Goal: Task Accomplishment & Management: Complete application form

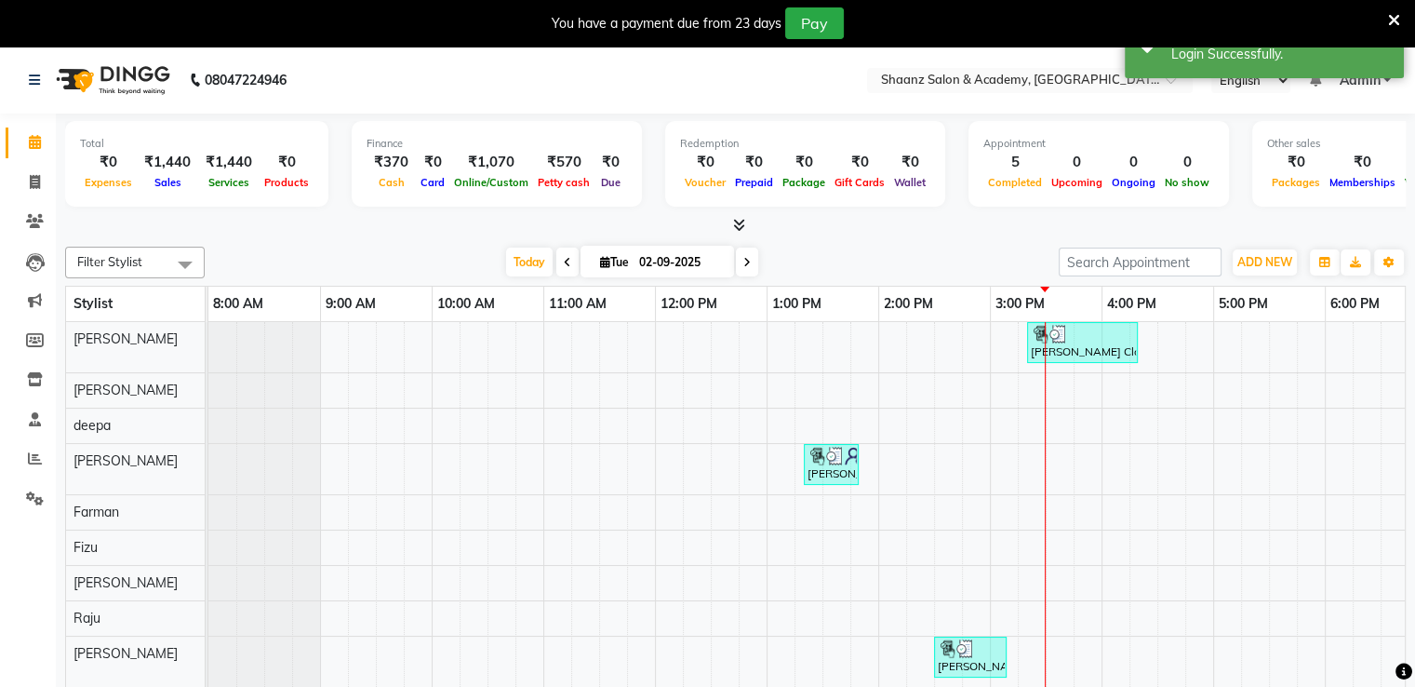
click at [962, 64] on nav "08047224946 Select Location × Shaanz Salon & Academy, Versova English ENGLISH E…" at bounding box center [707, 80] width 1415 height 67
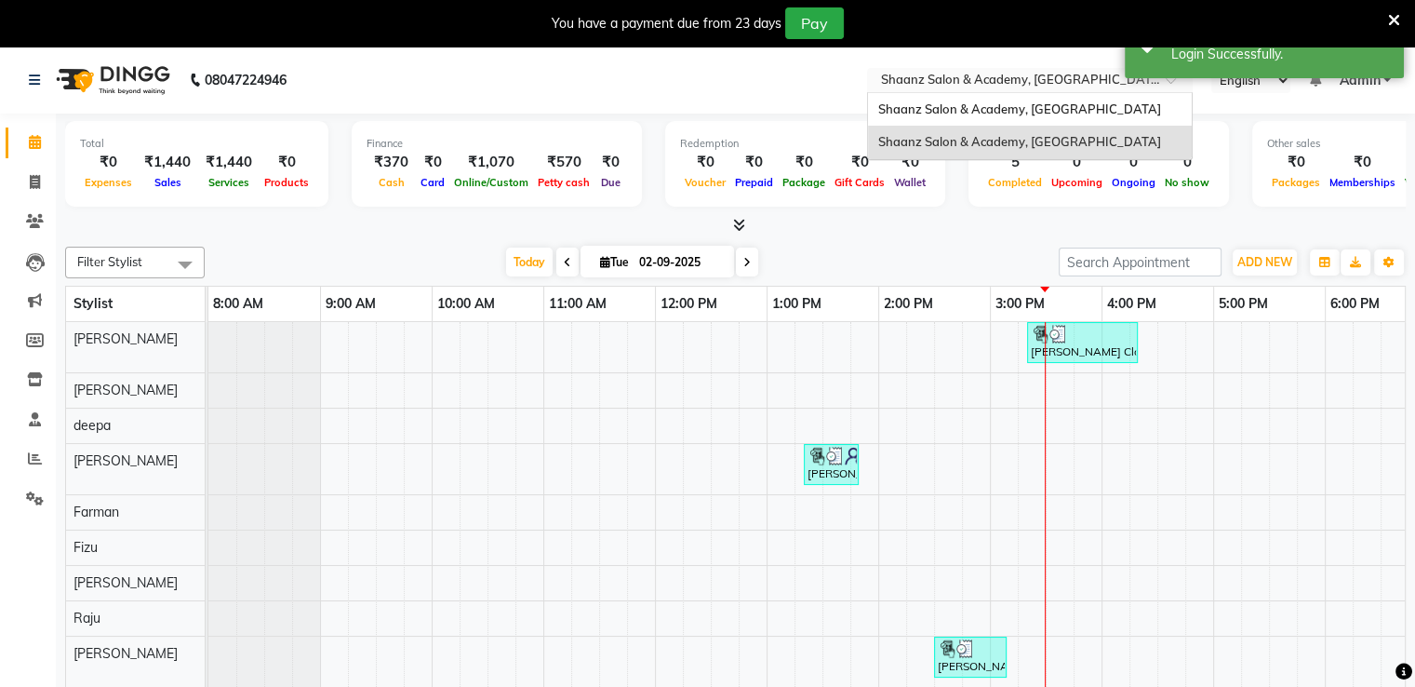
click at [961, 76] on input "text" at bounding box center [1012, 82] width 270 height 19
click at [953, 116] on div "Shaanz Salon & Academy, [GEOGRAPHIC_DATA]" at bounding box center [1030, 109] width 324 height 33
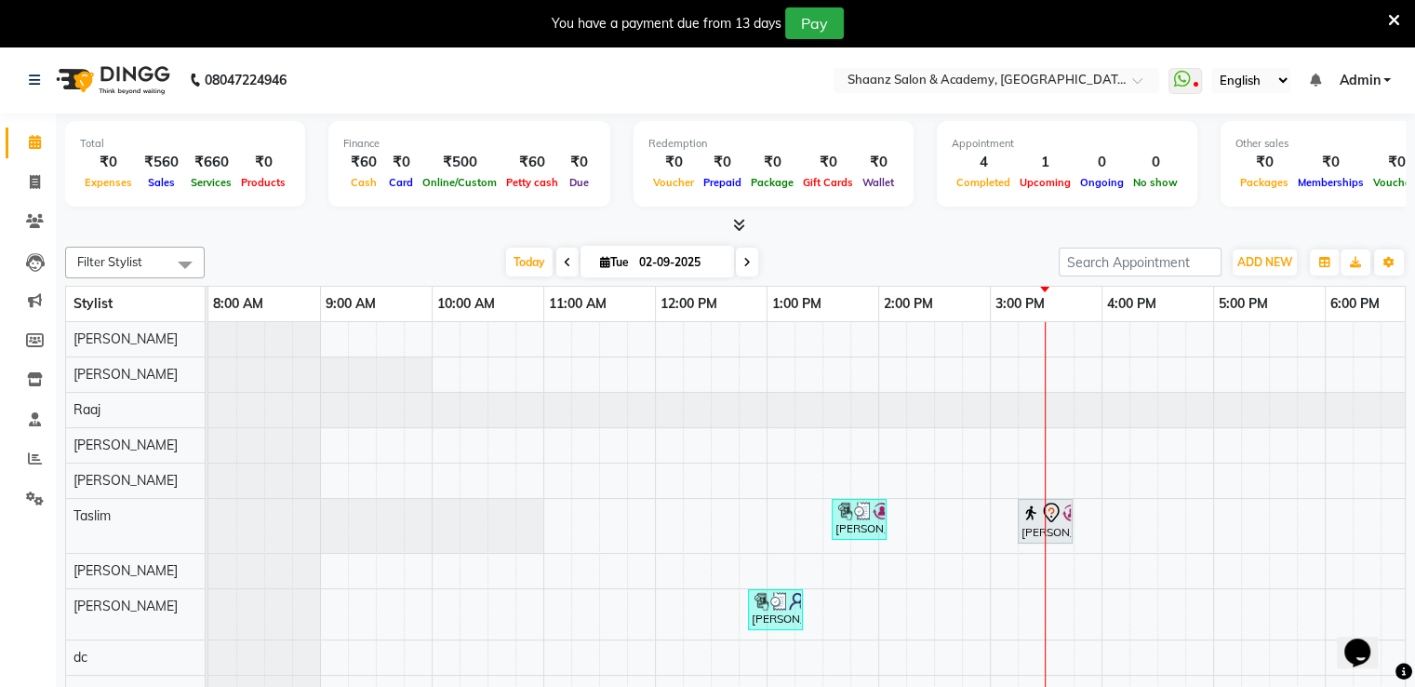
click at [1396, 19] on icon at bounding box center [1394, 20] width 12 height 17
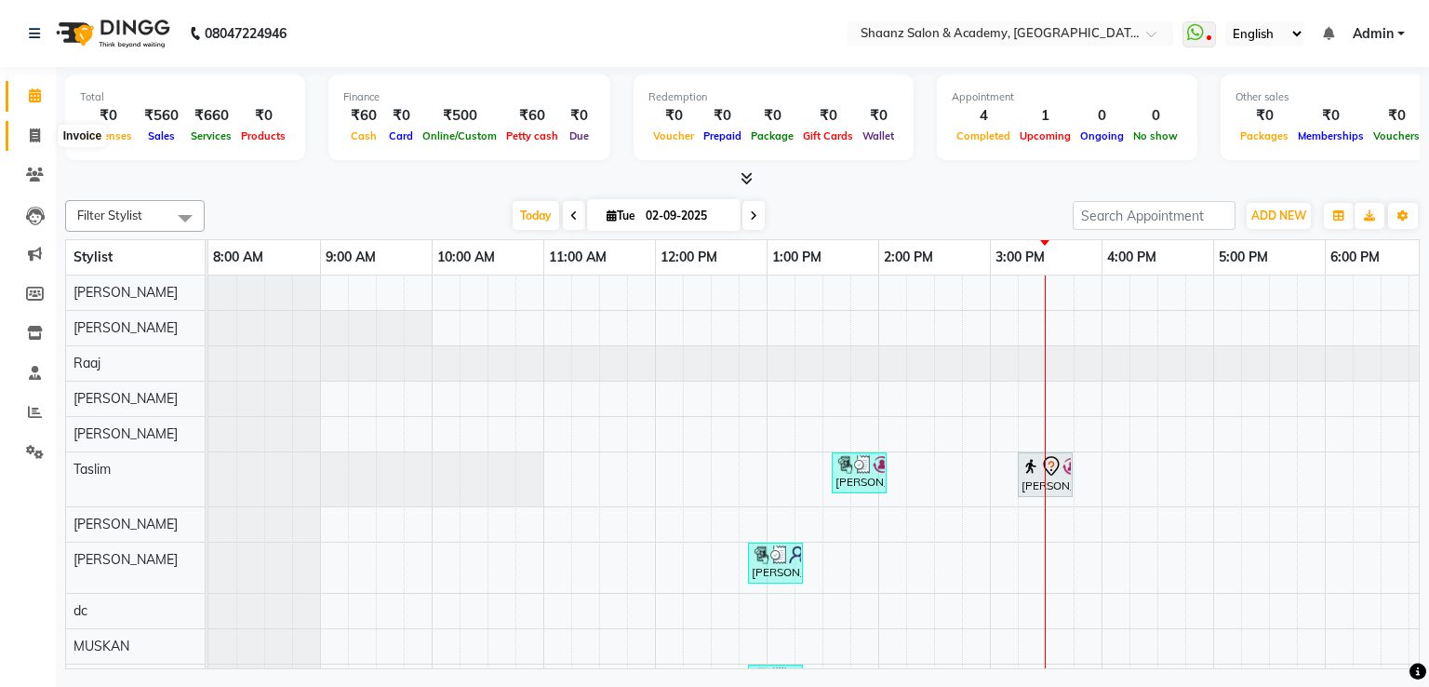
click at [42, 142] on span at bounding box center [35, 136] width 33 height 21
select select "6360"
select select "service"
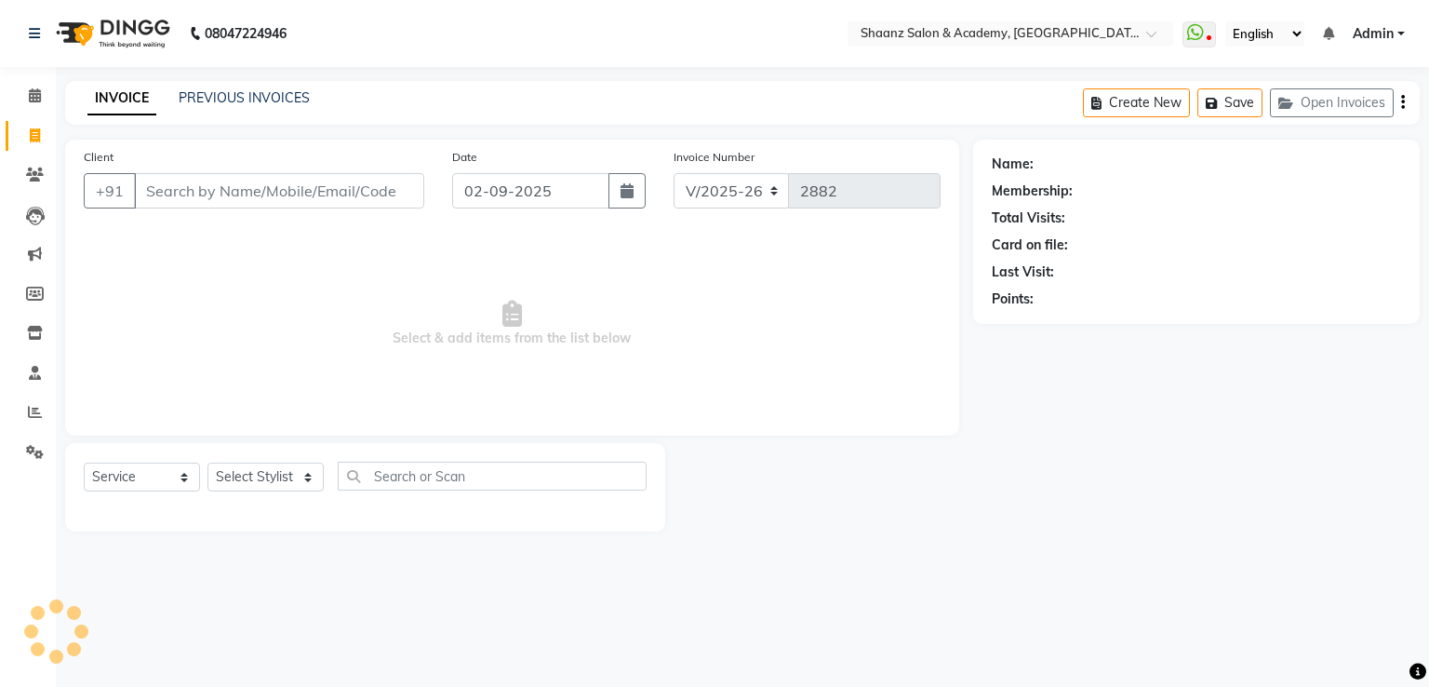
click at [193, 187] on input "Client" at bounding box center [279, 190] width 290 height 35
type input "8767366630"
click at [384, 193] on span "Add Client" at bounding box center [377, 190] width 74 height 19
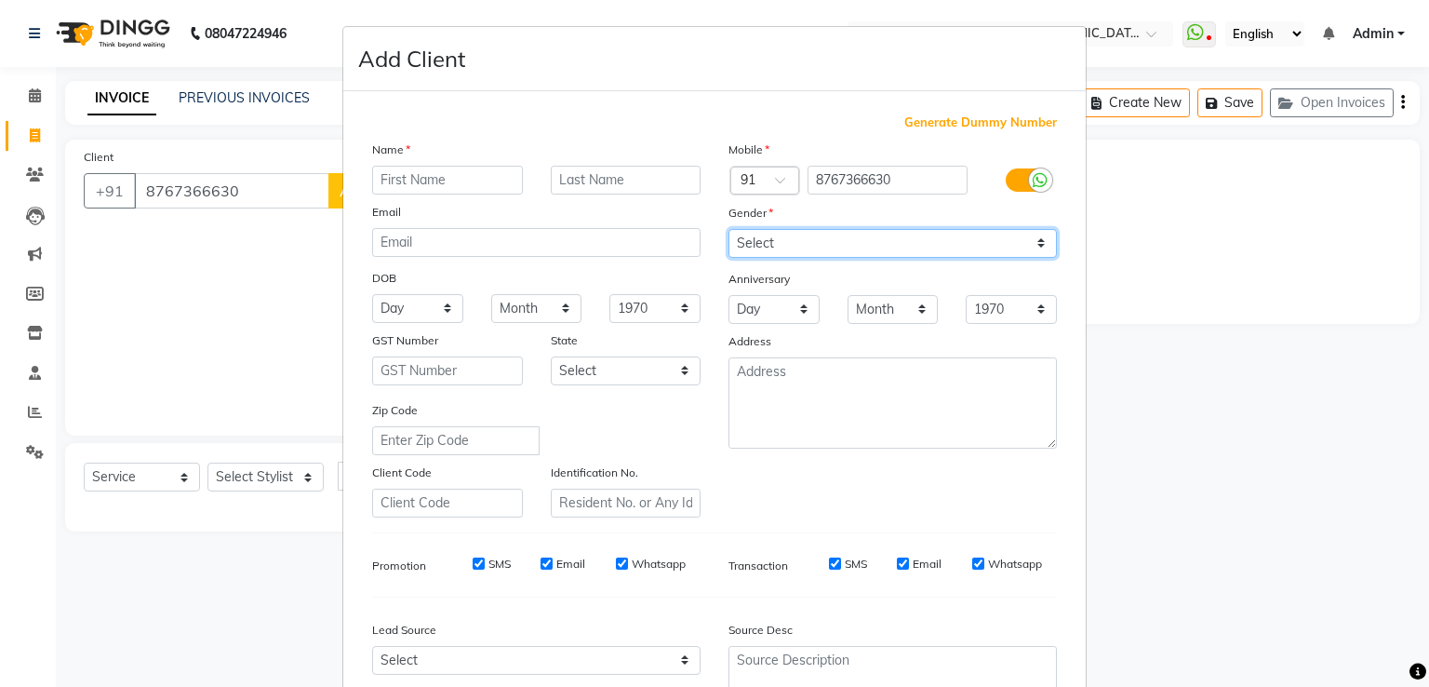
click at [757, 251] on select "Select Male Female Other Prefer Not To Say" at bounding box center [893, 243] width 328 height 29
select select "male"
click at [729, 230] on select "Select Male Female Other Prefer Not To Say" at bounding box center [893, 243] width 328 height 29
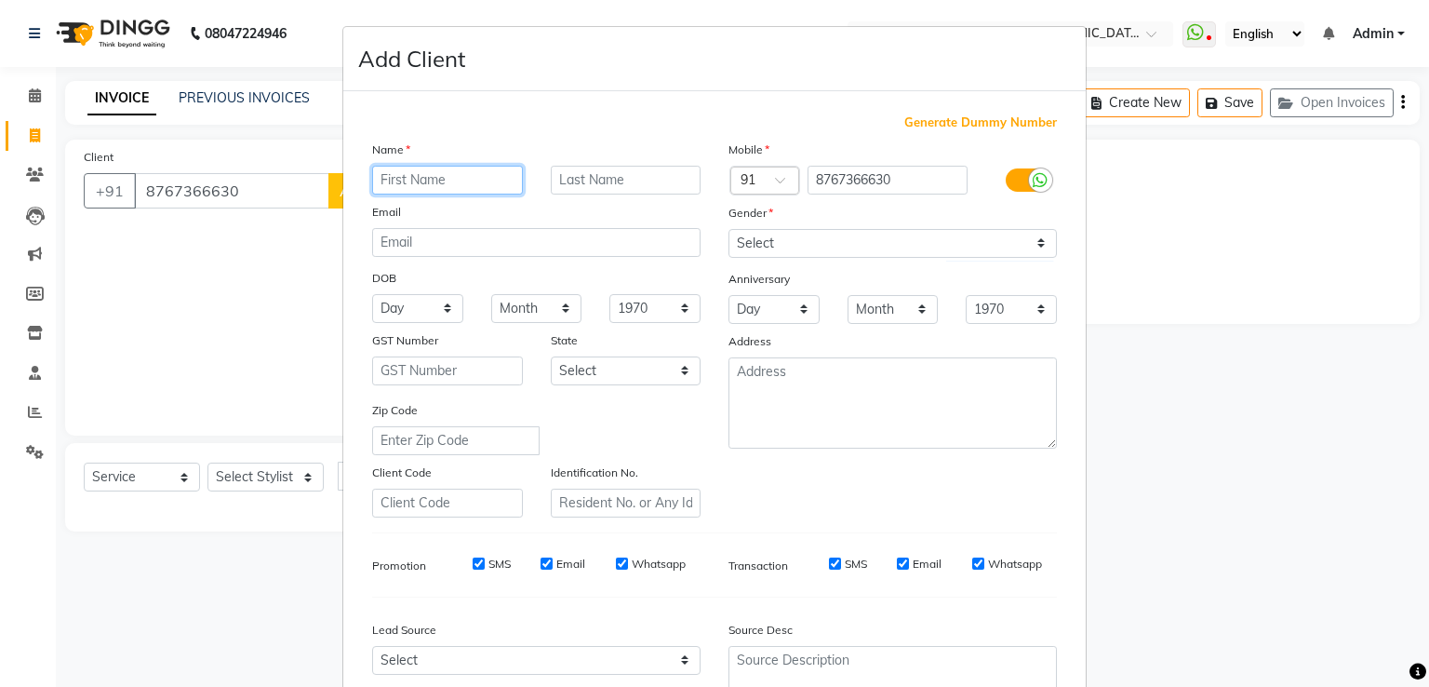
click at [475, 168] on input "text" at bounding box center [447, 180] width 151 height 29
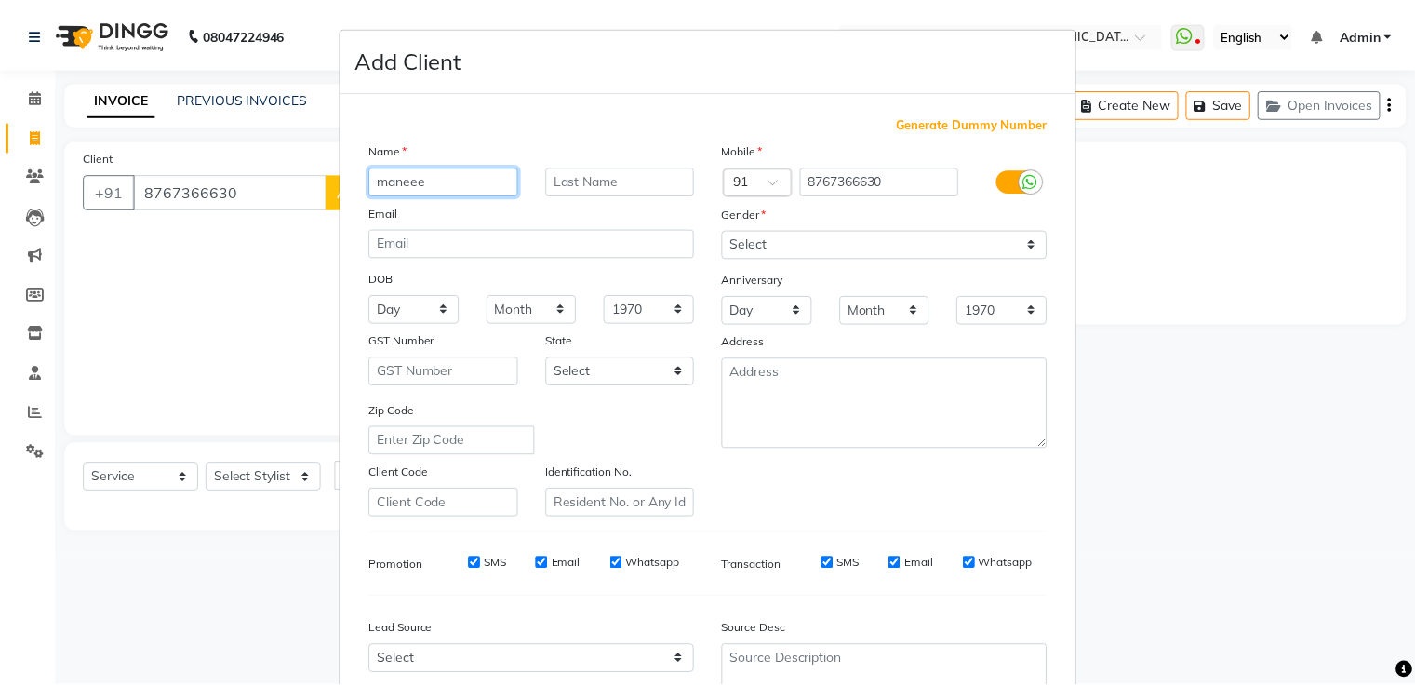
scroll to position [181, 0]
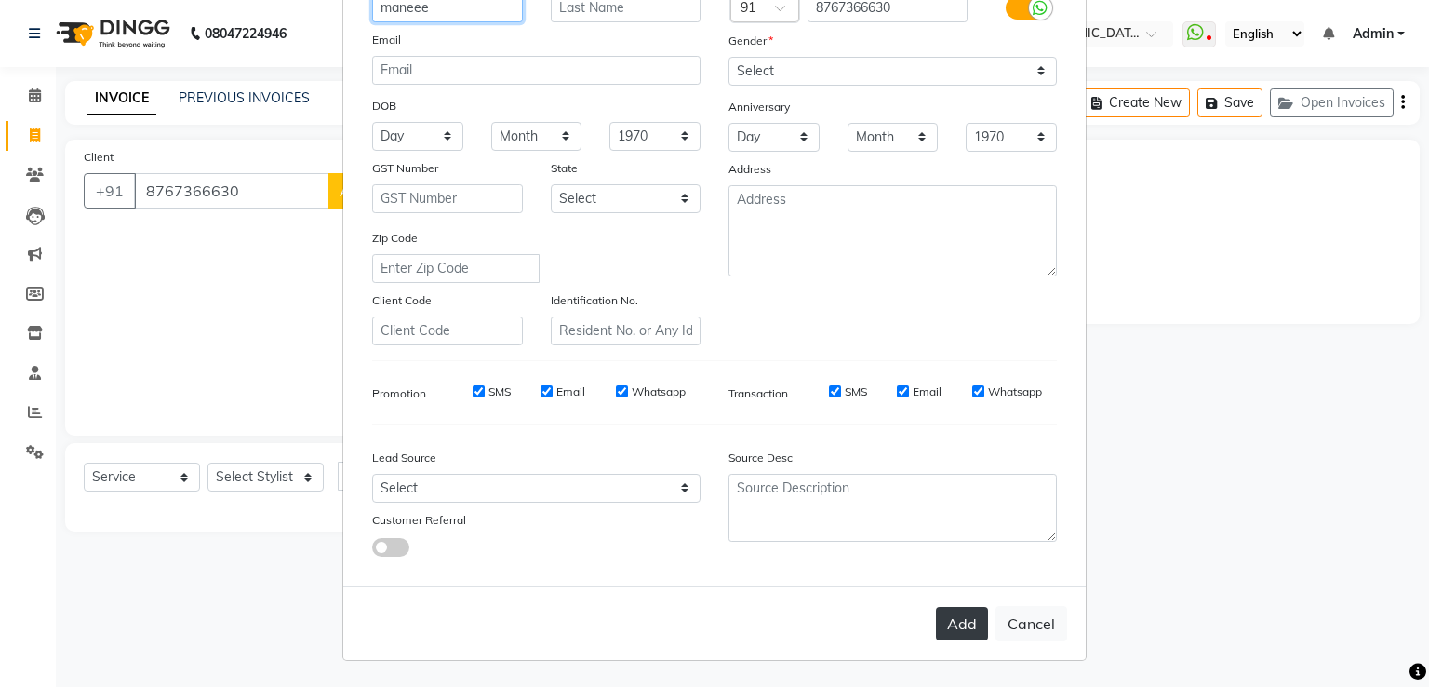
type input "maneee"
click at [955, 611] on button "Add" at bounding box center [962, 623] width 52 height 33
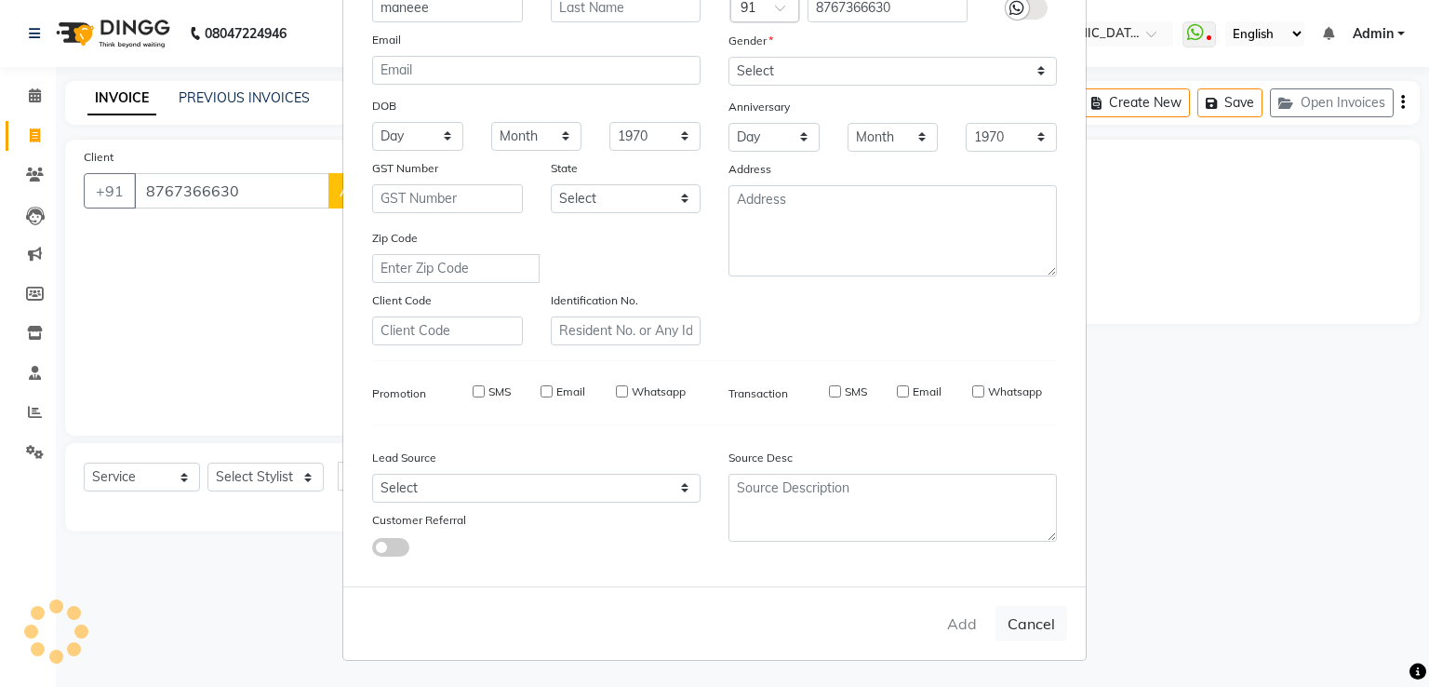
select select
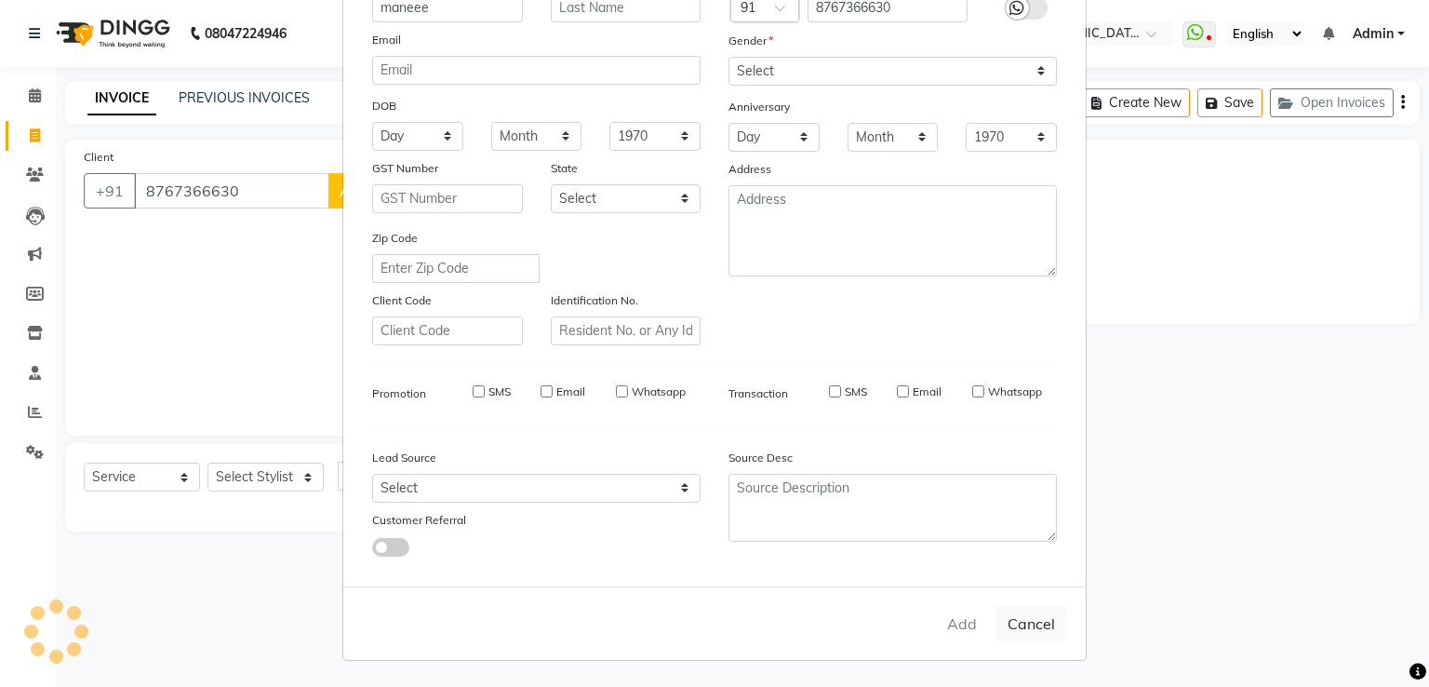
select select
checkbox input "false"
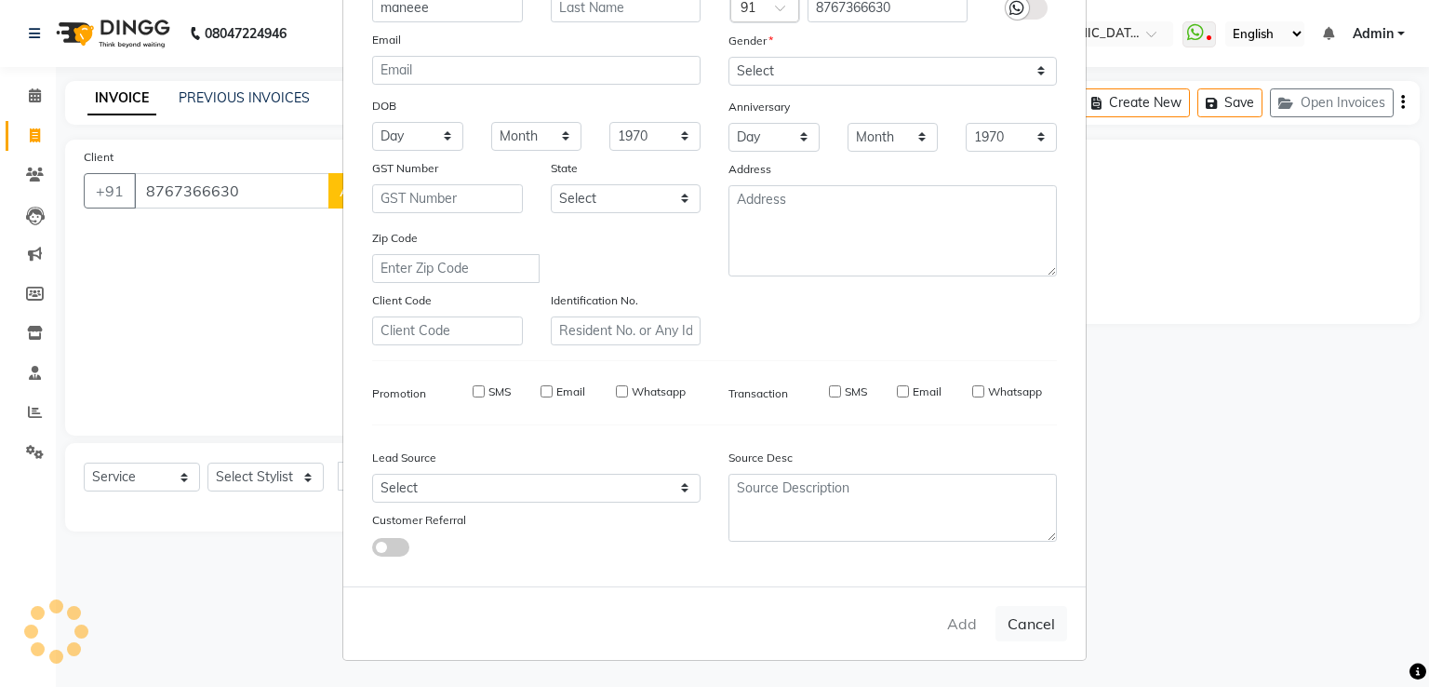
checkbox input "false"
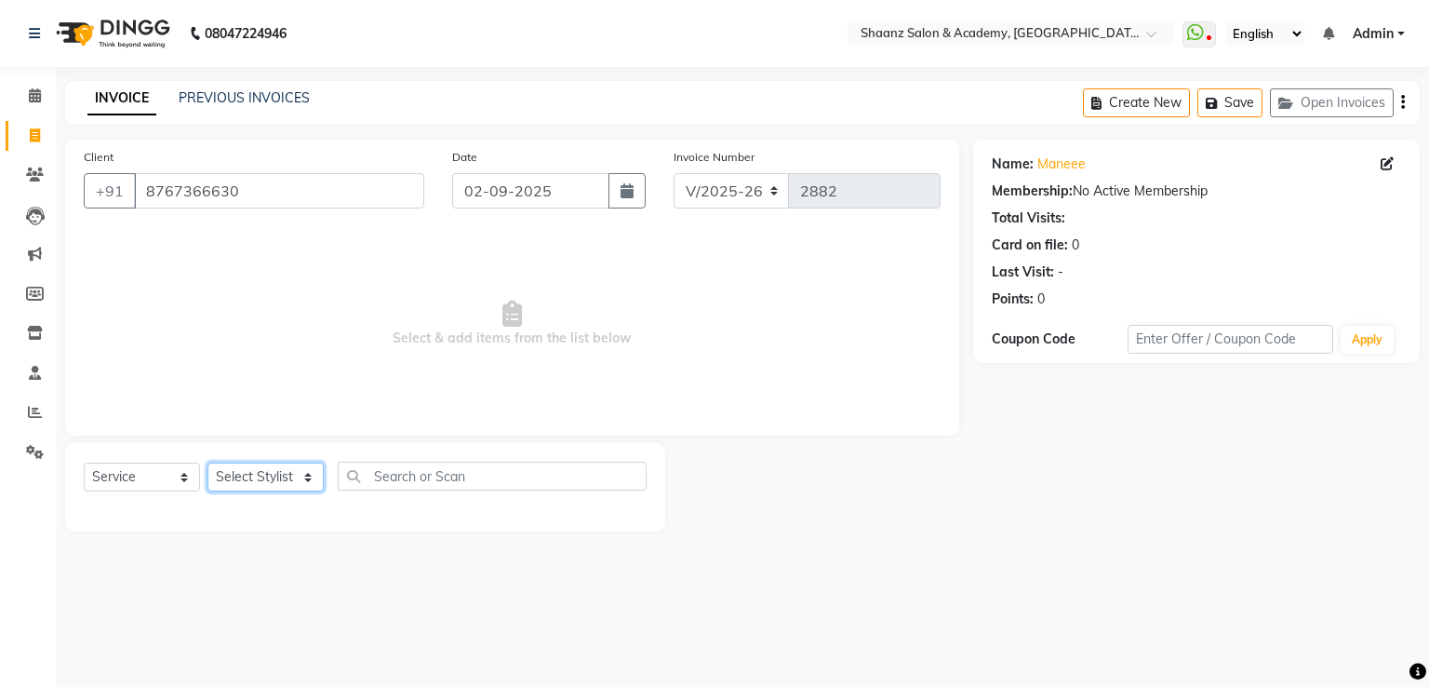
click at [274, 470] on select "Select Stylist Ameer AHMAD ankita mascarenhas ASHISH THAPA dc MUSKAN nisha vish…" at bounding box center [266, 476] width 116 height 29
select select "87387"
click at [208, 463] on select "Select Stylist Ameer AHMAD ankita mascarenhas ASHISH THAPA dc MUSKAN nisha vish…" at bounding box center [266, 476] width 116 height 29
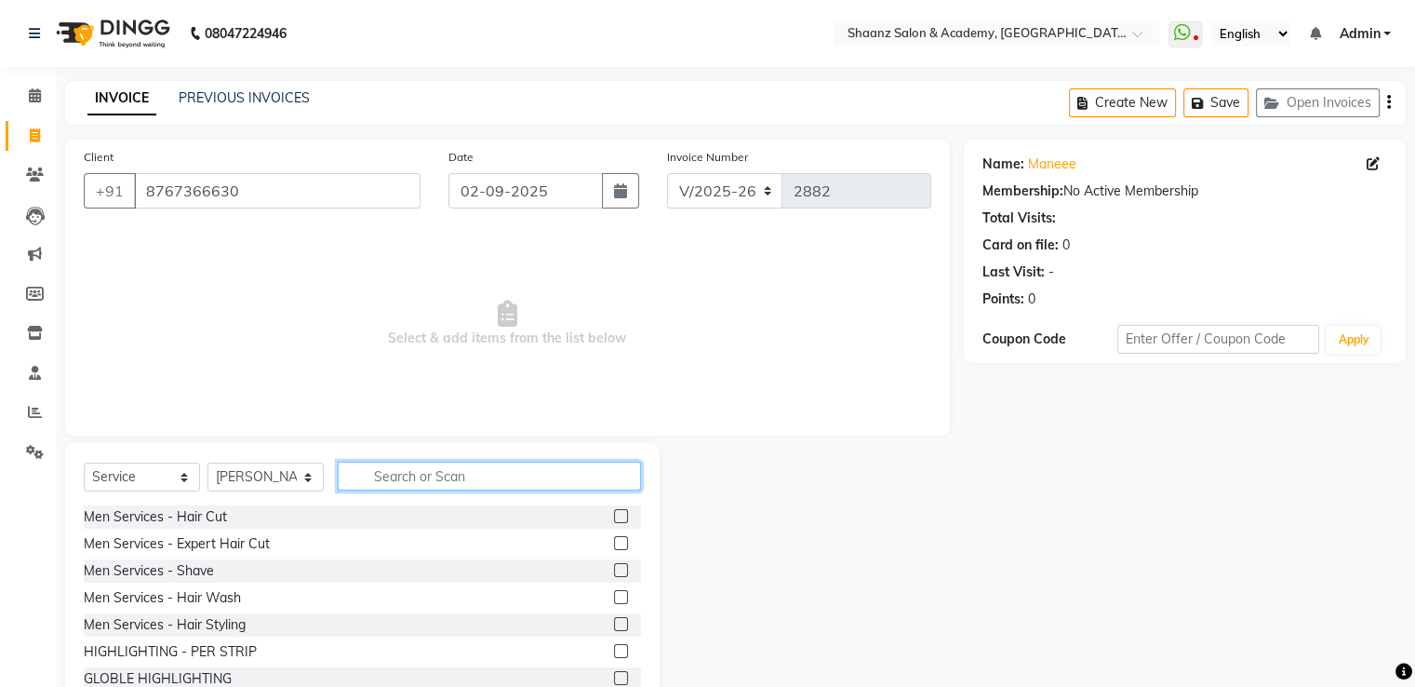
click at [446, 481] on input "text" at bounding box center [489, 476] width 303 height 29
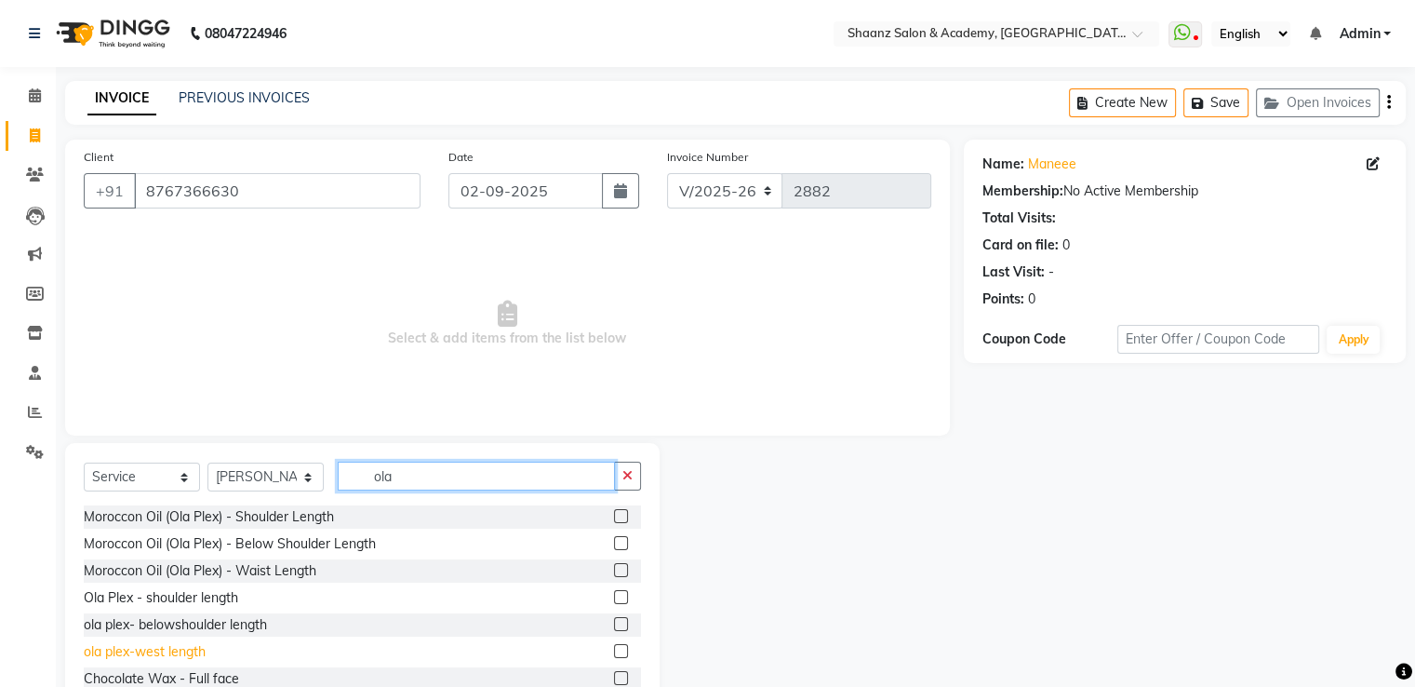
scroll to position [93, 0]
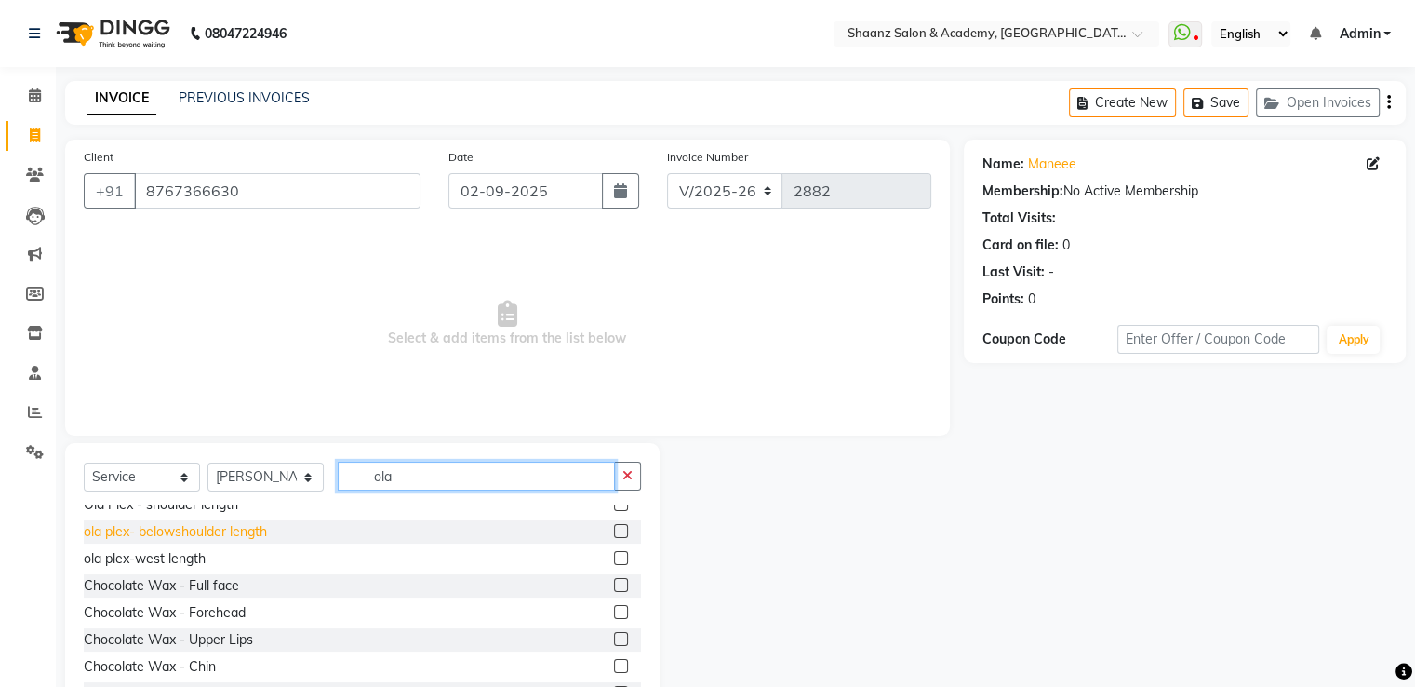
type input "ola"
click at [197, 534] on div "ola plex- belowshoulder length" at bounding box center [175, 532] width 183 height 20
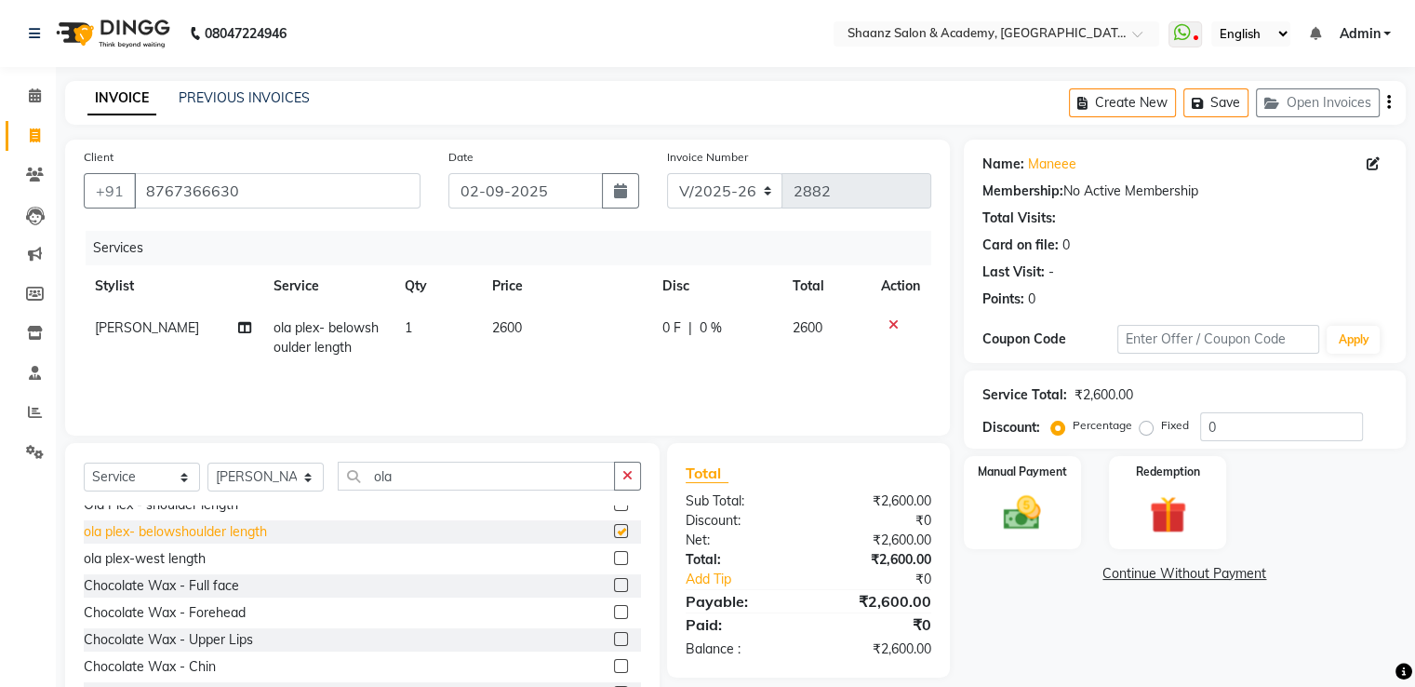
checkbox input "false"
click at [893, 326] on icon at bounding box center [894, 324] width 10 height 13
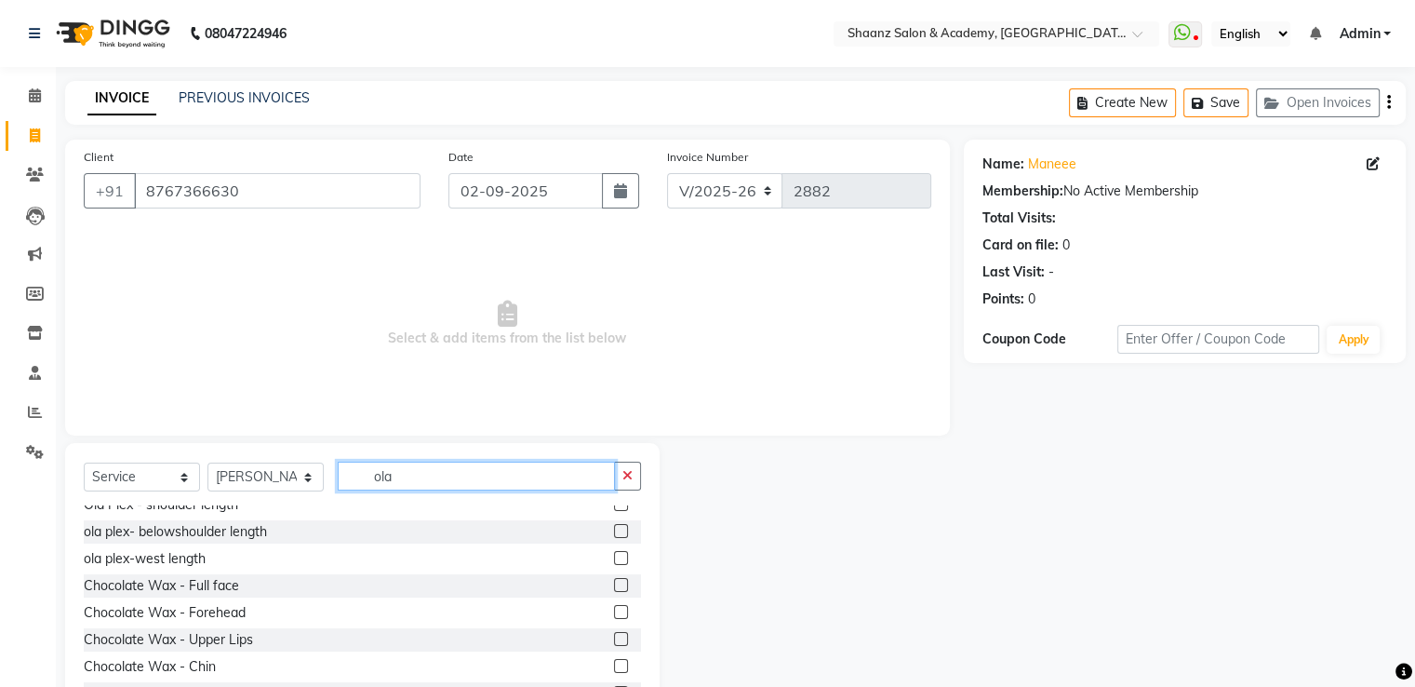
click at [447, 481] on input "ola" at bounding box center [476, 476] width 277 height 29
type input "o"
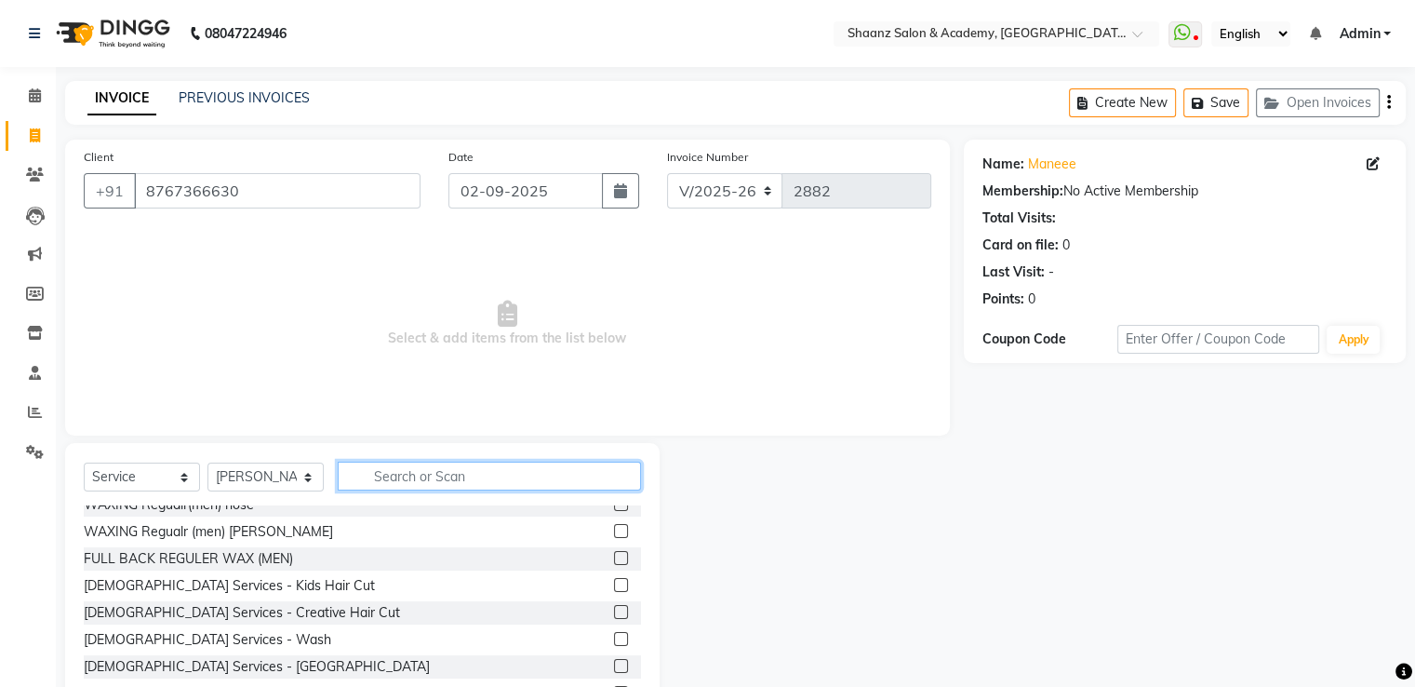
scroll to position [984, 0]
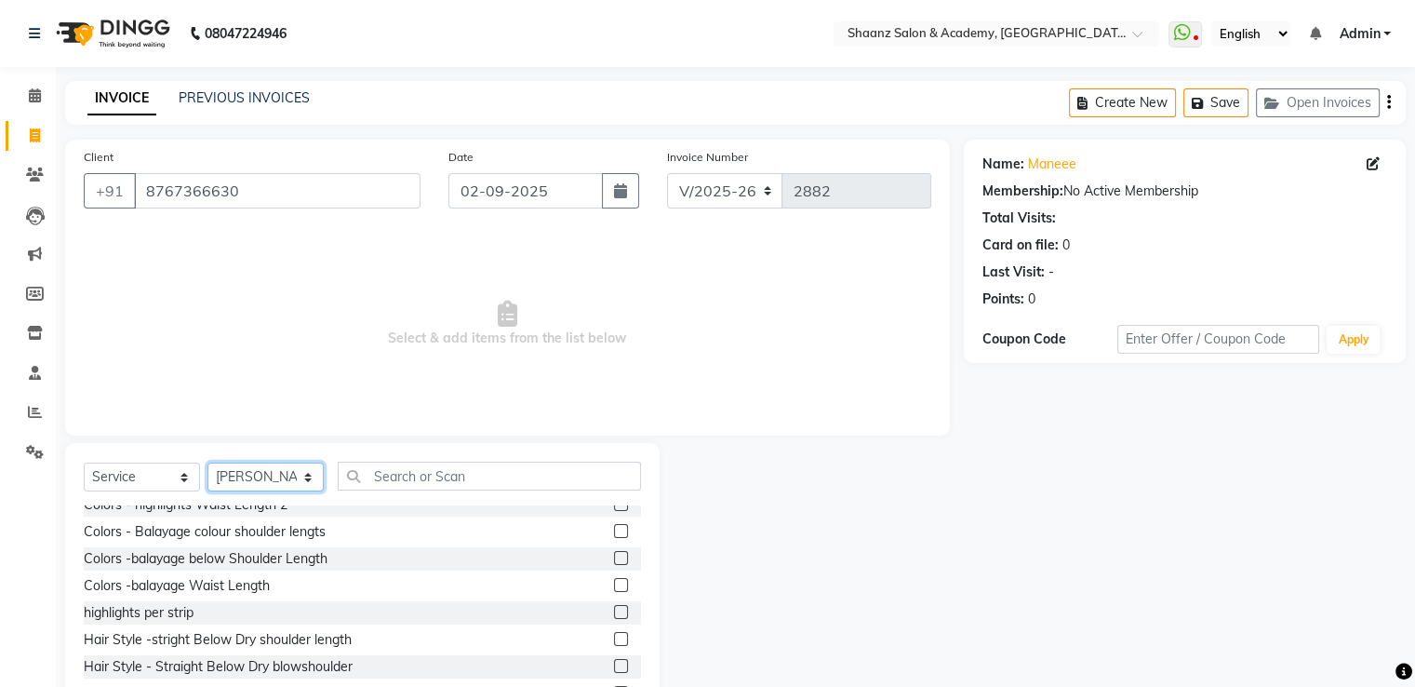
click at [287, 474] on select "Select Stylist Ameer AHMAD ankita mascarenhas ASHISH THAPA dc MUSKAN nisha vish…" at bounding box center [266, 476] width 116 height 29
select select "88016"
click at [208, 463] on select "Select Stylist Ameer AHMAD ankita mascarenhas ASHISH THAPA dc MUSKAN nisha vish…" at bounding box center [266, 476] width 116 height 29
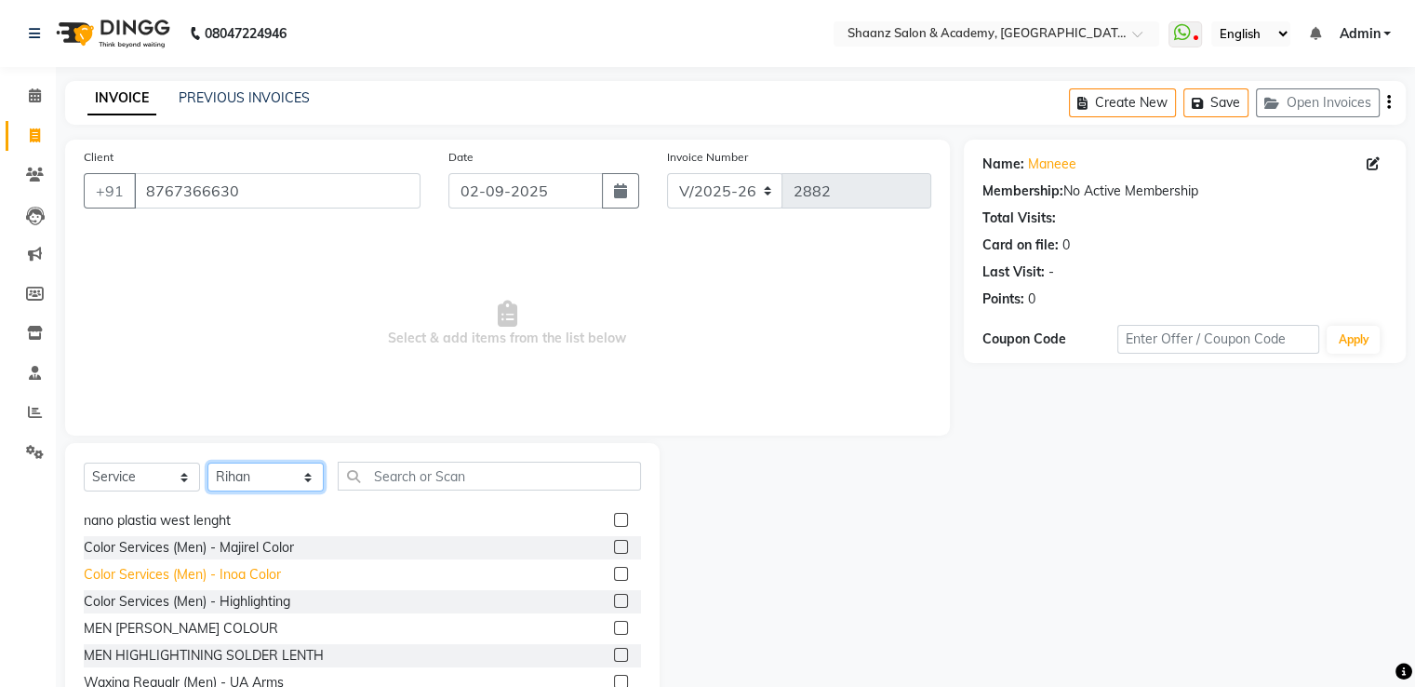
scroll to position [0, 0]
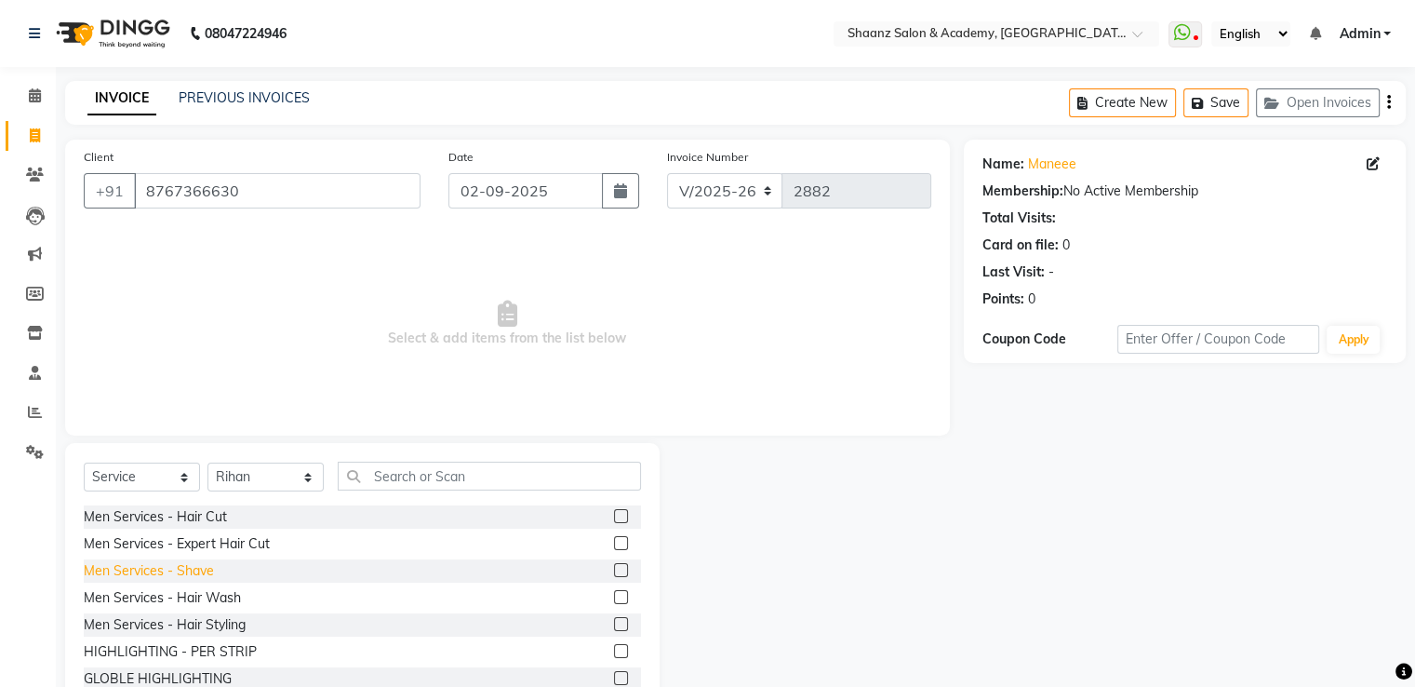
click at [201, 570] on div "Men Services - Shave" at bounding box center [149, 571] width 130 height 20
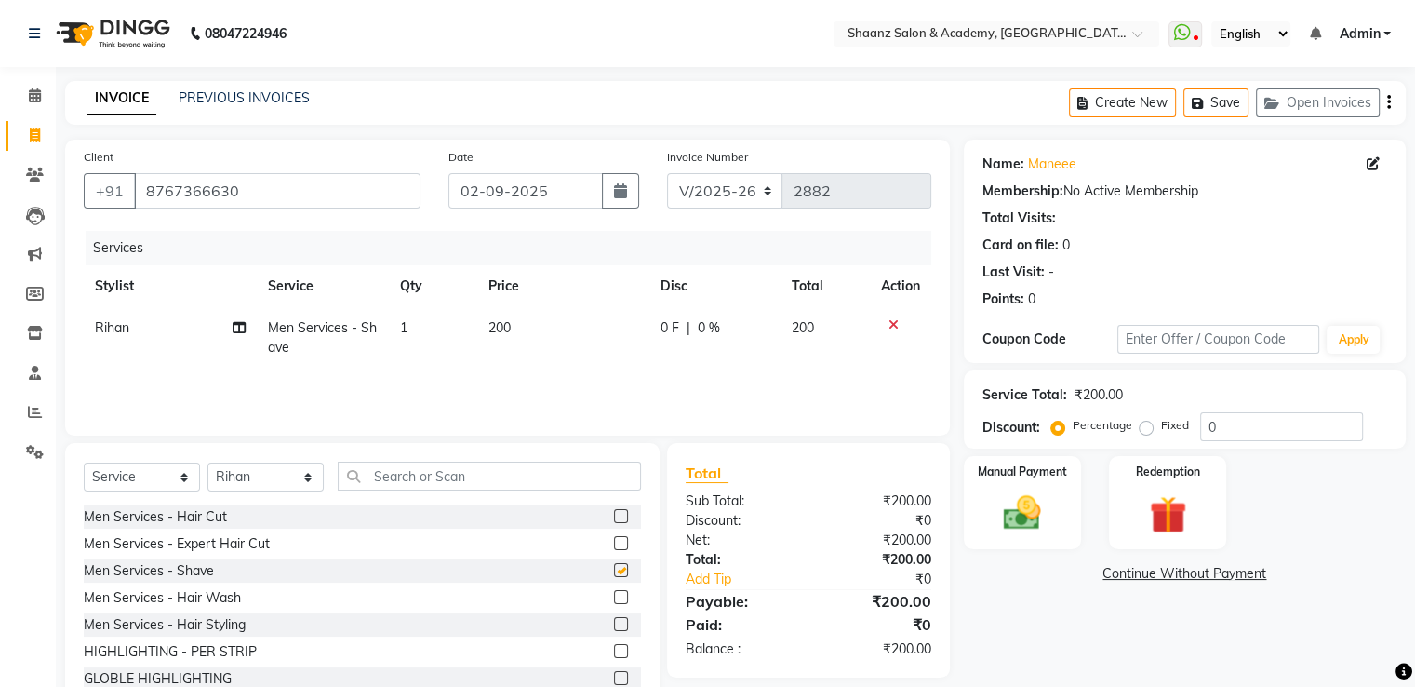
checkbox input "false"
click at [1275, 431] on input "0" at bounding box center [1281, 426] width 163 height 29
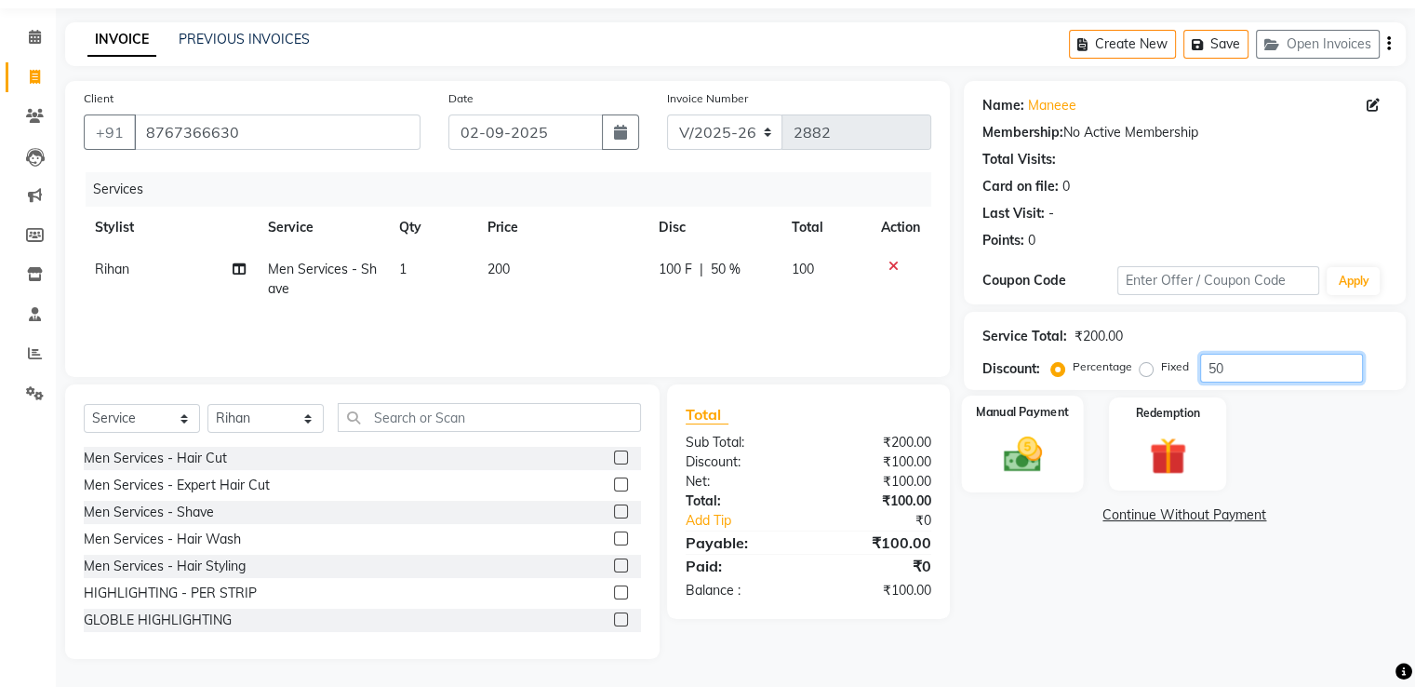
type input "50"
click at [1042, 486] on div "Manual Payment" at bounding box center [1022, 443] width 122 height 96
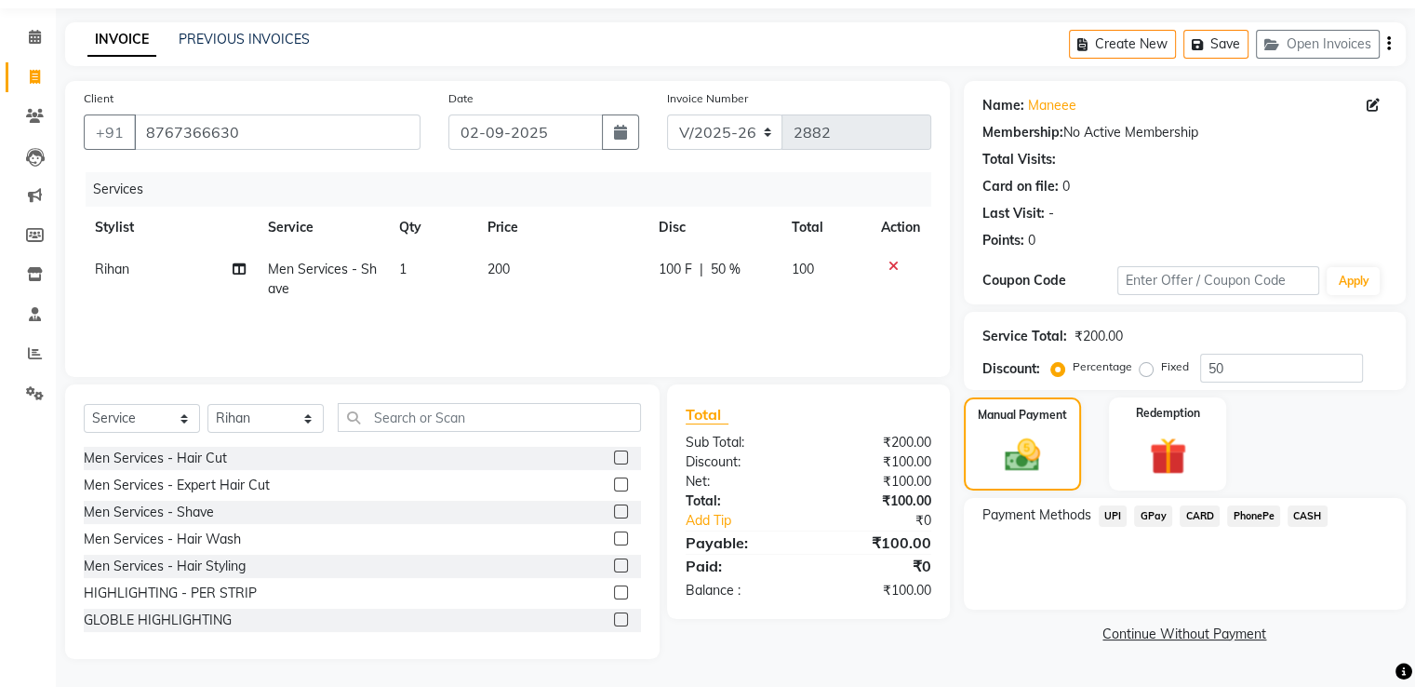
click at [1154, 516] on span "GPay" at bounding box center [1153, 515] width 38 height 21
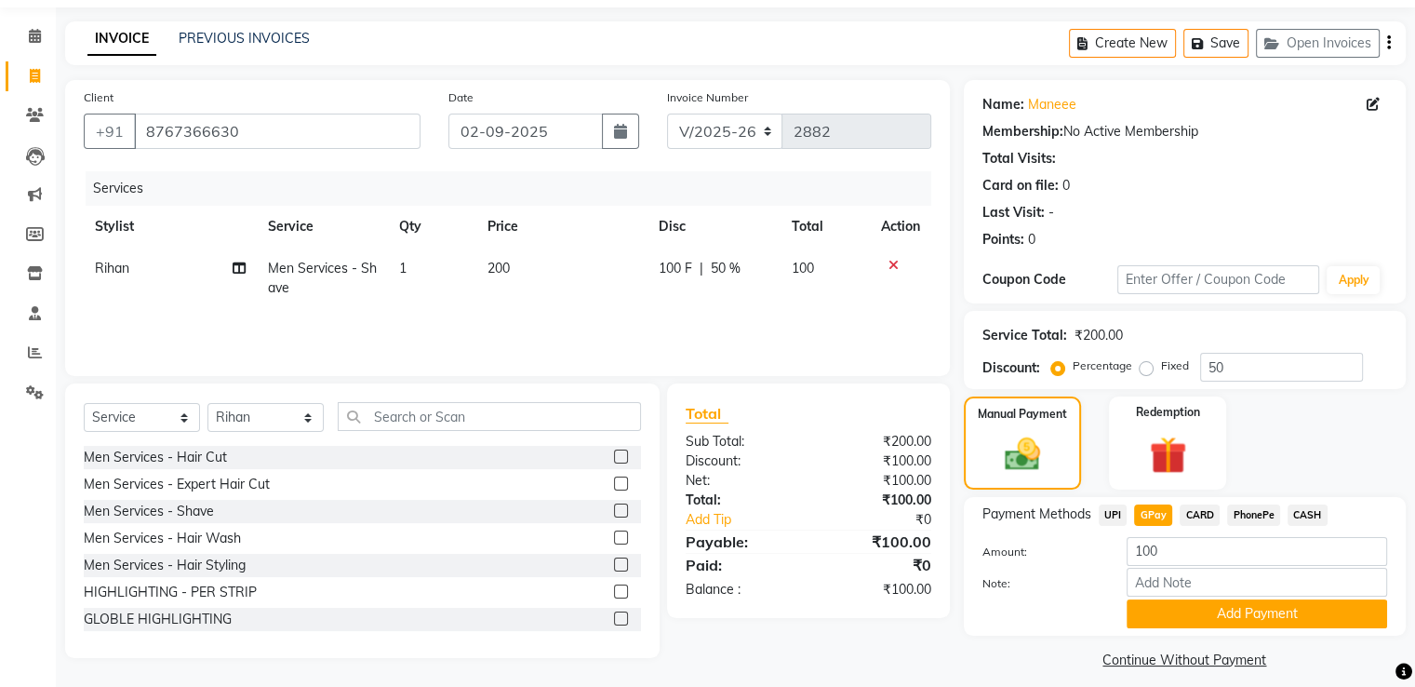
click at [1311, 519] on span "CASH" at bounding box center [1308, 514] width 40 height 21
click at [1202, 614] on button "Add Payment" at bounding box center [1257, 613] width 261 height 29
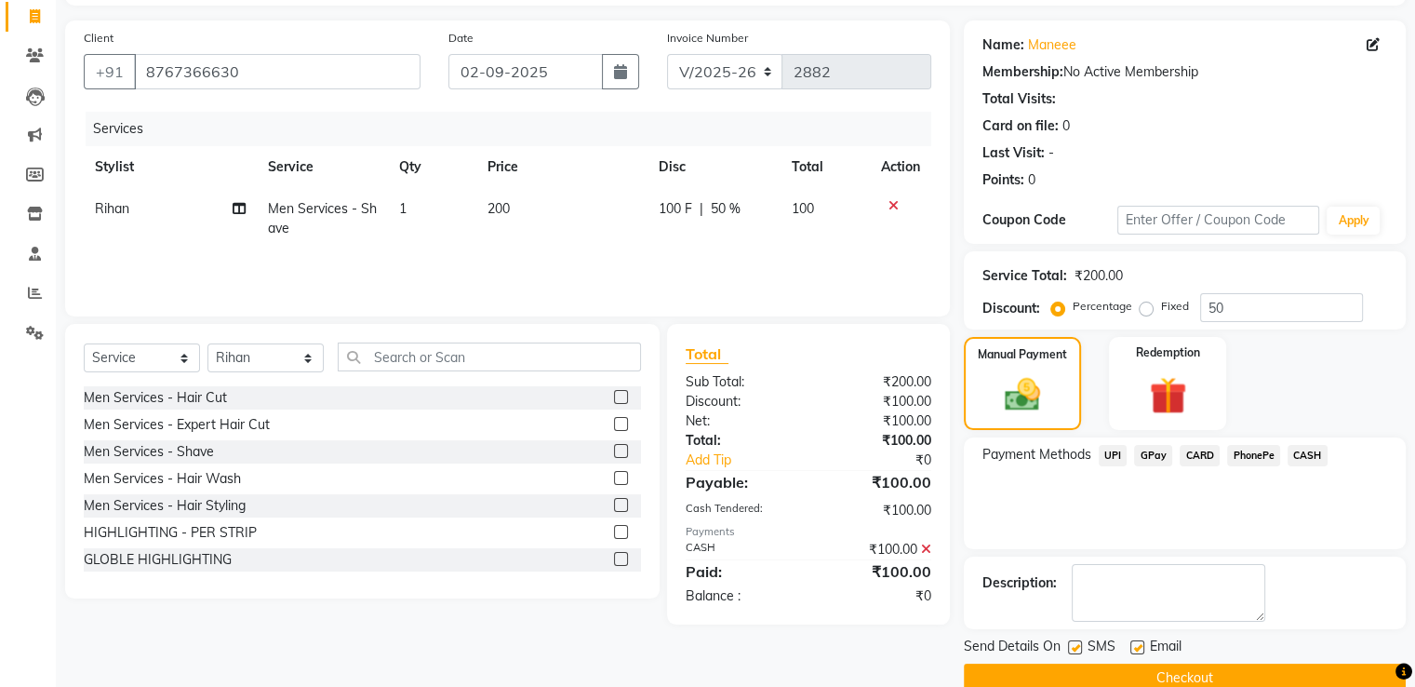
scroll to position [152, 0]
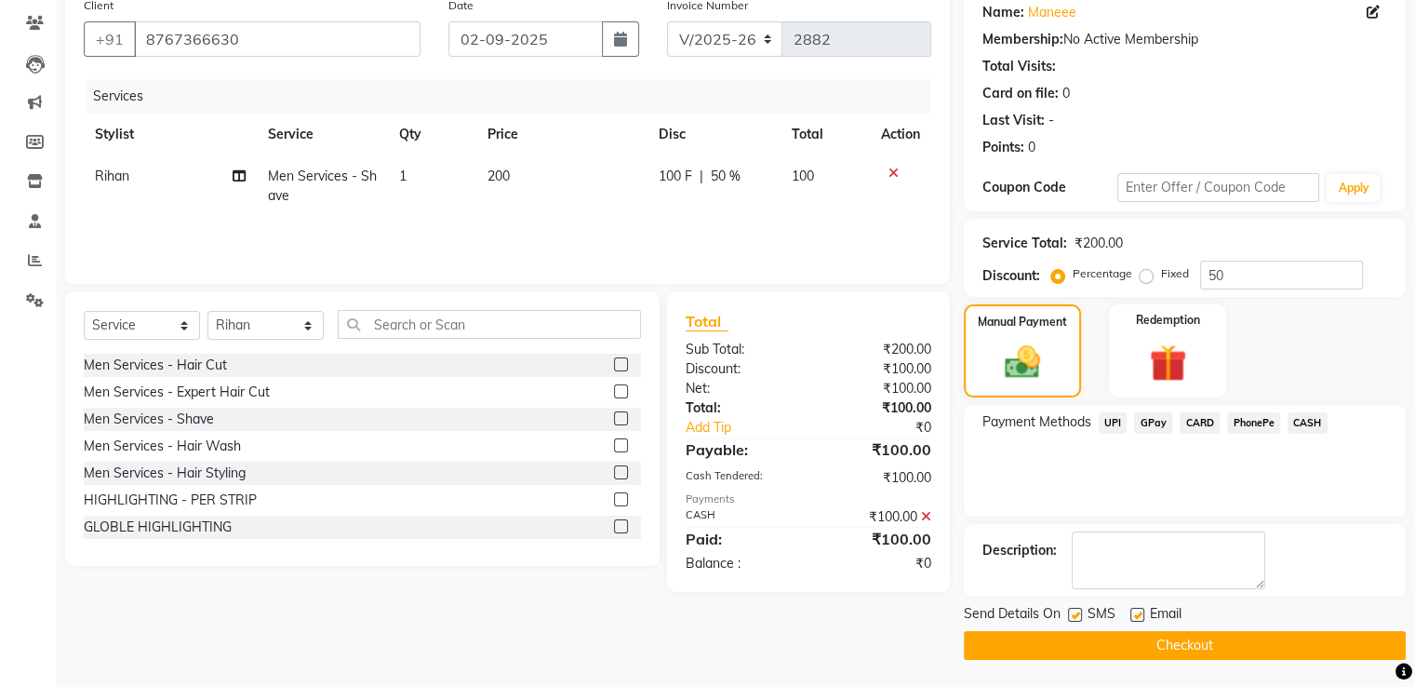
click at [1142, 612] on label at bounding box center [1138, 615] width 14 height 14
click at [1142, 612] on input "checkbox" at bounding box center [1137, 615] width 12 height 12
checkbox input "false"
click at [1074, 613] on label at bounding box center [1075, 615] width 14 height 14
click at [1074, 613] on input "checkbox" at bounding box center [1074, 615] width 12 height 12
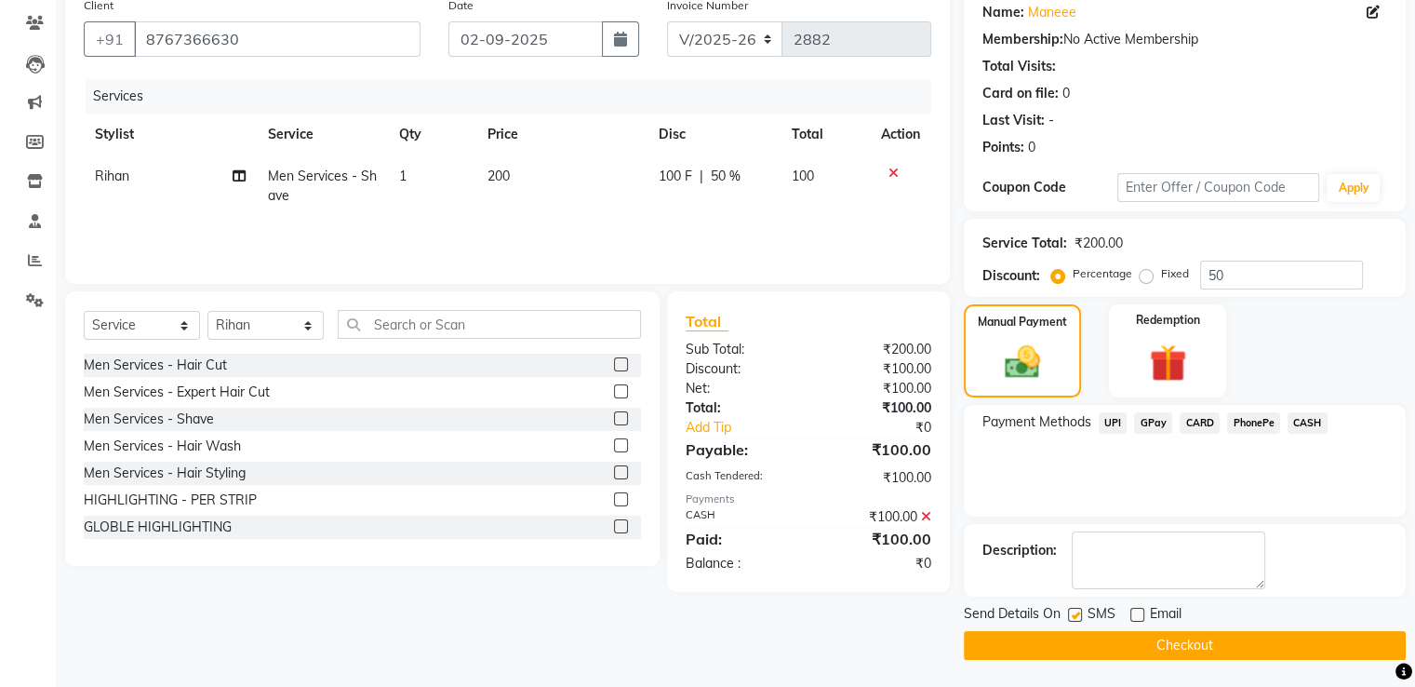
checkbox input "false"
click at [1078, 641] on button "Checkout" at bounding box center [1185, 645] width 442 height 29
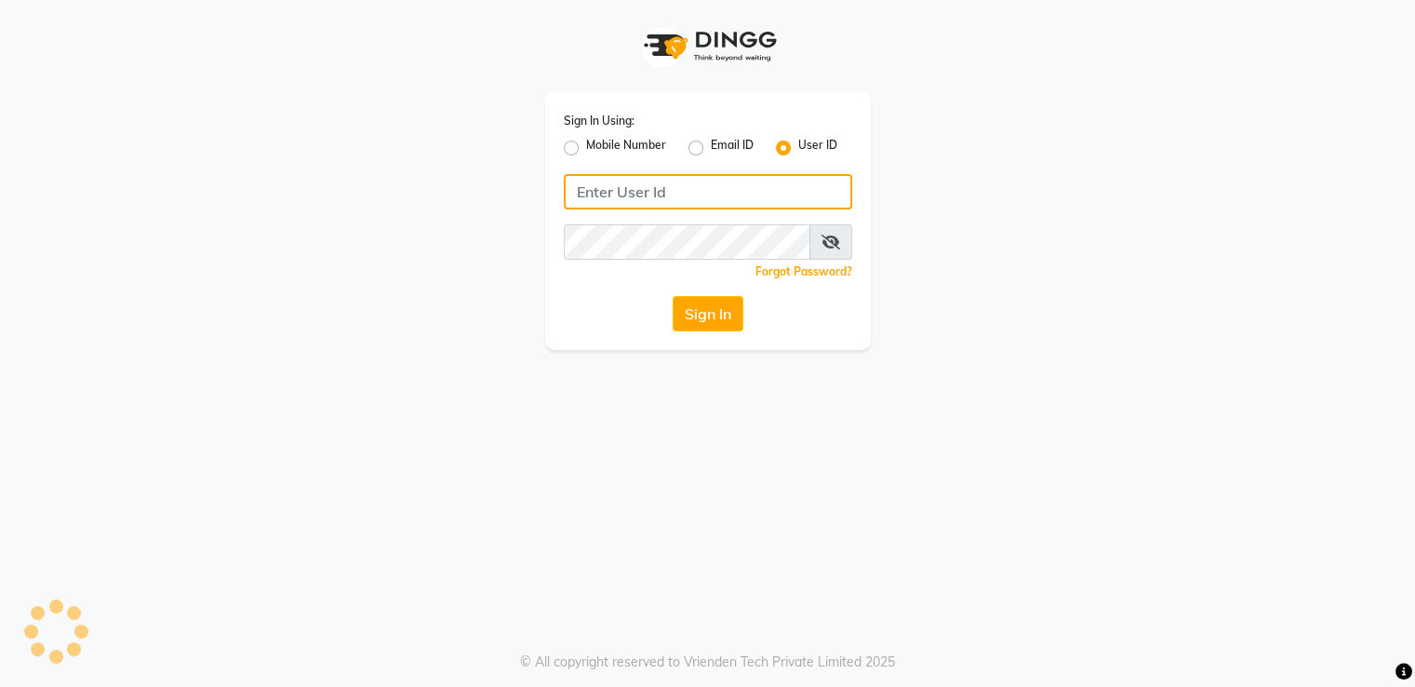
type input "[PERSON_NAME]"
